Goal: Check status: Check status

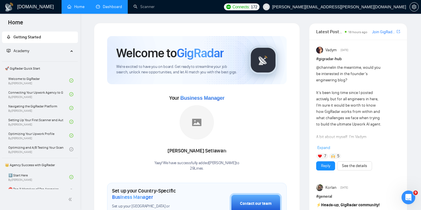
click at [120, 6] on link "Dashboard" at bounding box center [109, 6] width 26 height 5
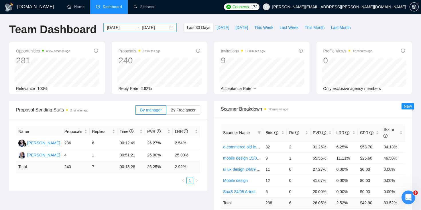
click at [114, 30] on input "[DATE]" at bounding box center [120, 27] width 26 height 6
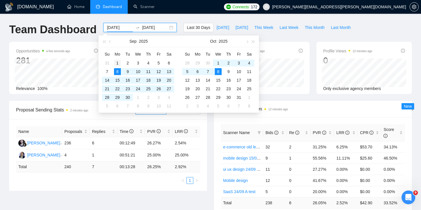
type input "[DATE]"
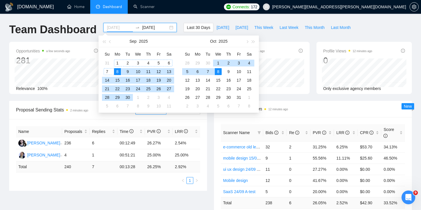
click at [118, 61] on div "1" at bounding box center [117, 63] width 7 height 7
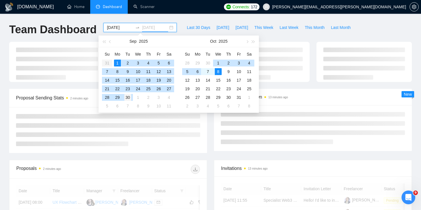
type input "[DATE]"
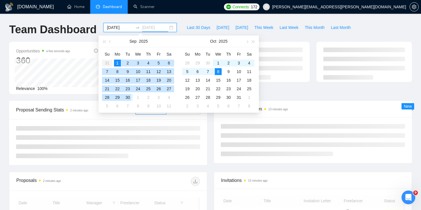
click at [127, 97] on div "30" at bounding box center [127, 97] width 7 height 7
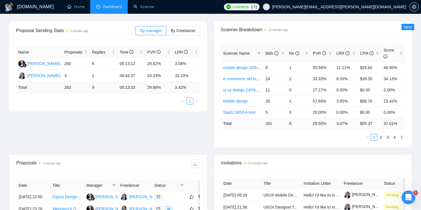
scroll to position [80, 0]
drag, startPoint x: 312, startPoint y: 123, endPoint x: 327, endPoint y: 123, distance: 15.2
click at [327, 123] on td "29.50 %" at bounding box center [323, 122] width 24 height 11
drag, startPoint x: 310, startPoint y: 100, endPoint x: 331, endPoint y: 101, distance: 20.6
click at [331, 101] on tr "Mobile design 26 1 57.69% 3.85% $88.70 23.42%" at bounding box center [313, 100] width 184 height 11
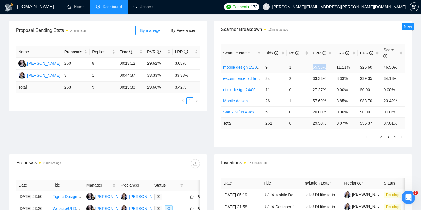
drag, startPoint x: 311, startPoint y: 67, endPoint x: 330, endPoint y: 68, distance: 18.9
click at [330, 68] on td "55.56%" at bounding box center [323, 67] width 24 height 11
drag, startPoint x: 308, startPoint y: 101, endPoint x: 329, endPoint y: 101, distance: 20.9
click at [329, 101] on tr "Mobile design 26 1 57.69% 3.85% $88.70 23.42%" at bounding box center [313, 100] width 184 height 11
click at [381, 137] on link "2" at bounding box center [381, 137] width 6 height 6
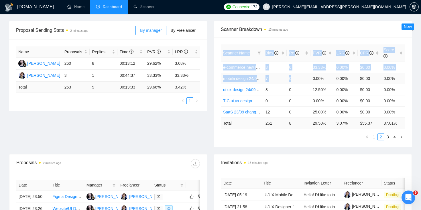
drag, startPoint x: 219, startPoint y: 80, endPoint x: 297, endPoint y: 83, distance: 78.3
click at [297, 83] on div "Scanner Name Bids Re PVR LRR CPR Score e-commerce new letter 29/09 3 0 33.33% 0…" at bounding box center [313, 93] width 198 height 110
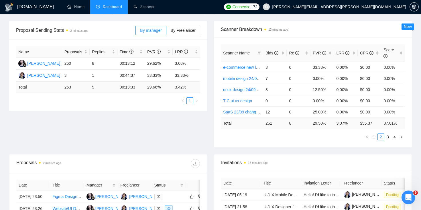
click at [299, 152] on div "Proposal Sending Stats 2 minutes ago By manager By Freelancer Name Proposals Re…" at bounding box center [211, 87] width 410 height 133
click at [389, 139] on link "3" at bounding box center [388, 137] width 6 height 6
click at [395, 137] on link "4" at bounding box center [395, 137] width 6 height 6
click at [373, 139] on link "1" at bounding box center [374, 137] width 6 height 6
